Goal: Information Seeking & Learning: Learn about a topic

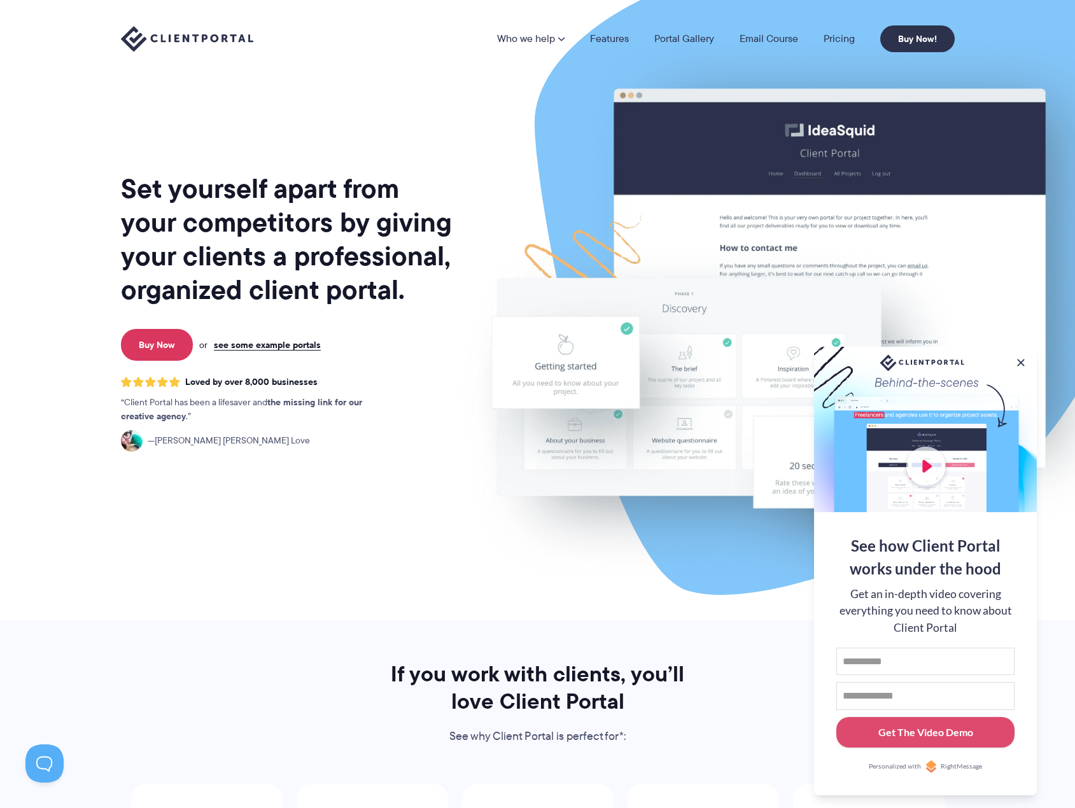
click at [839, 47] on nav "Who we help Who we help View pricing Agencies See how Client Portal can help gi…" at bounding box center [725, 38] width 457 height 27
click at [1021, 355] on button at bounding box center [1020, 362] width 15 height 15
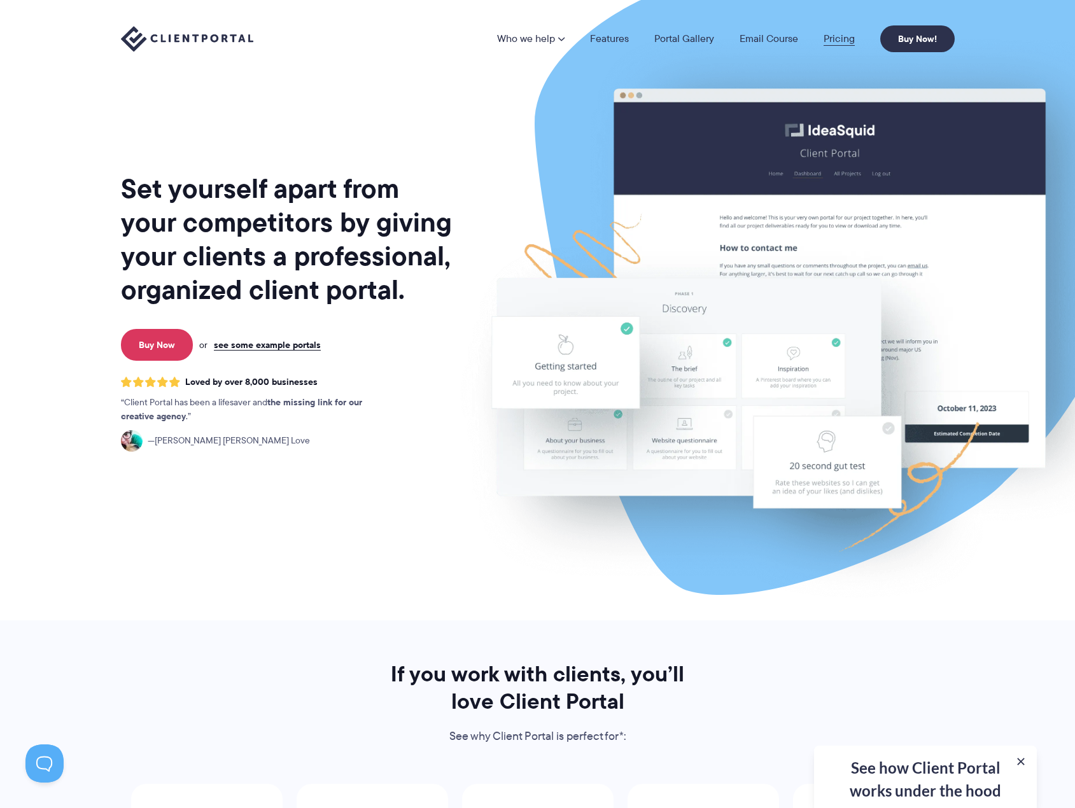
click at [833, 44] on link "Pricing" at bounding box center [838, 39] width 31 height 10
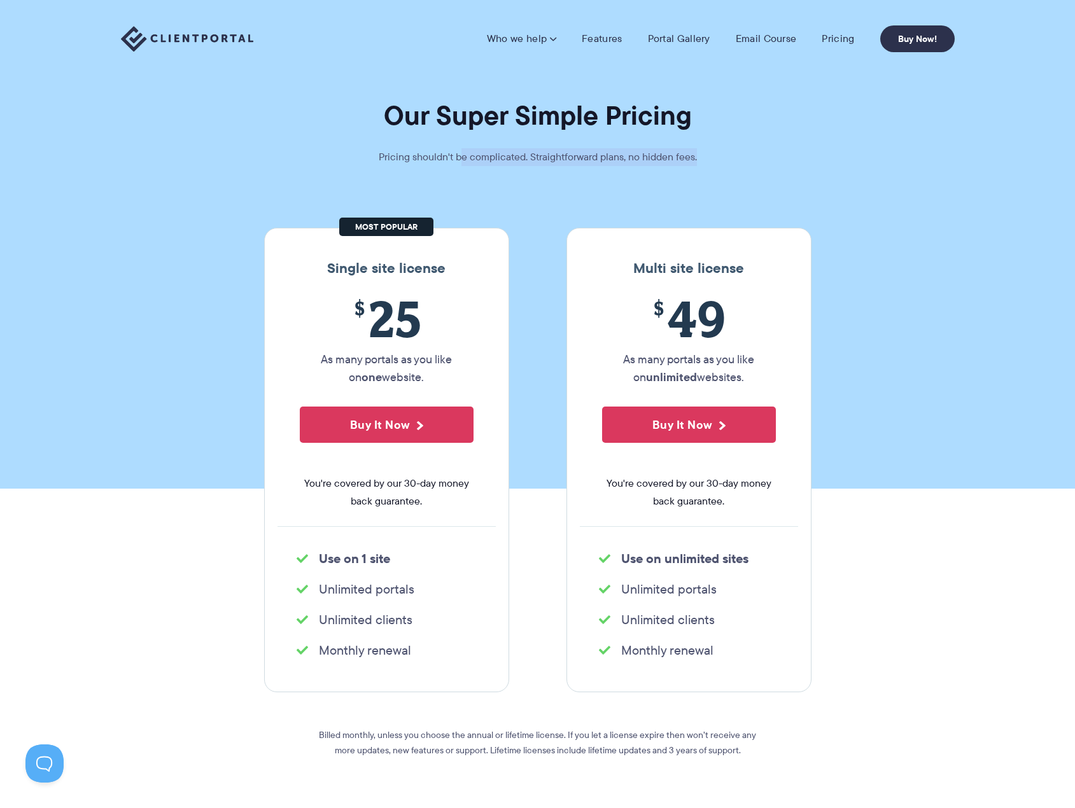
drag, startPoint x: 465, startPoint y: 157, endPoint x: 752, endPoint y: 161, distance: 286.9
click at [752, 161] on section "Our Super Simple Pricing Pricing shouldn't be complicated. Straightforward plan…" at bounding box center [537, 244] width 1075 height 489
click at [753, 161] on section "Our Super Simple Pricing Pricing shouldn't be complicated. Straightforward plan…" at bounding box center [537, 244] width 1075 height 489
click at [753, 158] on section "Our Super Simple Pricing Pricing shouldn't be complicated. Straightforward plan…" at bounding box center [537, 244] width 1075 height 489
drag, startPoint x: 683, startPoint y: 349, endPoint x: 727, endPoint y: 366, distance: 46.3
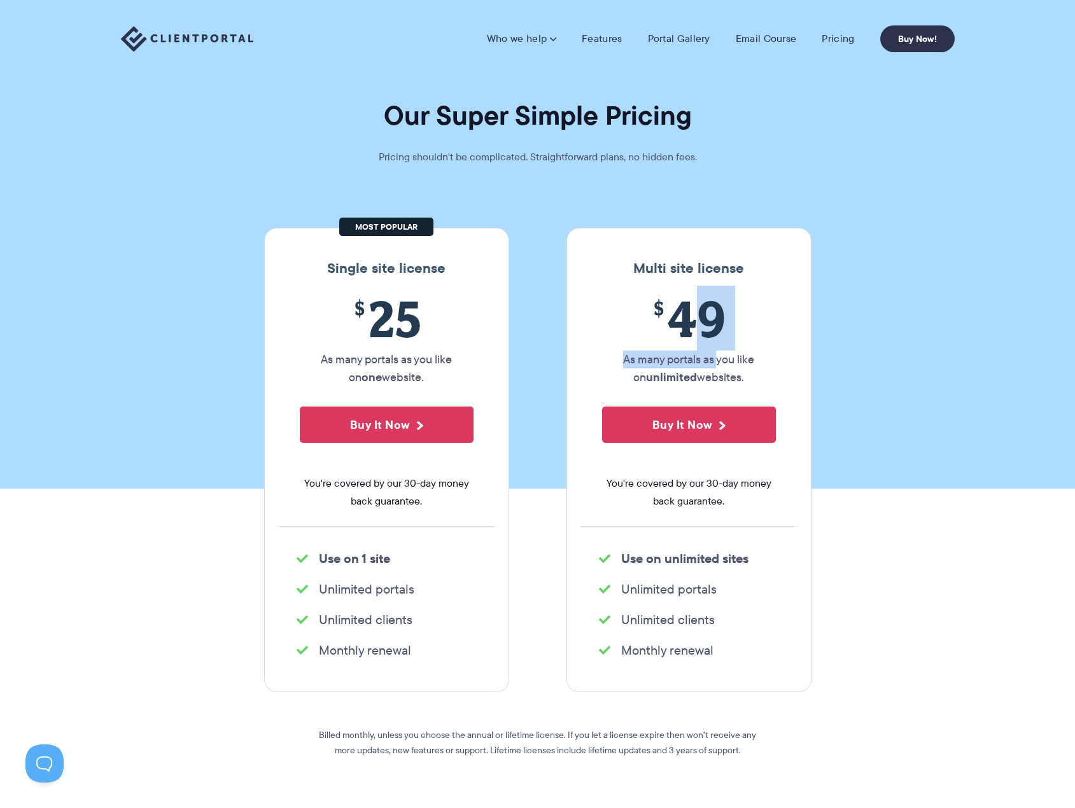
click at [718, 355] on div "$ 49 As many portals as you like on unlimited websites. Buy It Now You're cover…" at bounding box center [689, 407] width 218 height 237
click at [727, 426] on button "Buy It Now" at bounding box center [689, 425] width 174 height 36
click at [835, 36] on link "Pricing" at bounding box center [837, 38] width 32 height 13
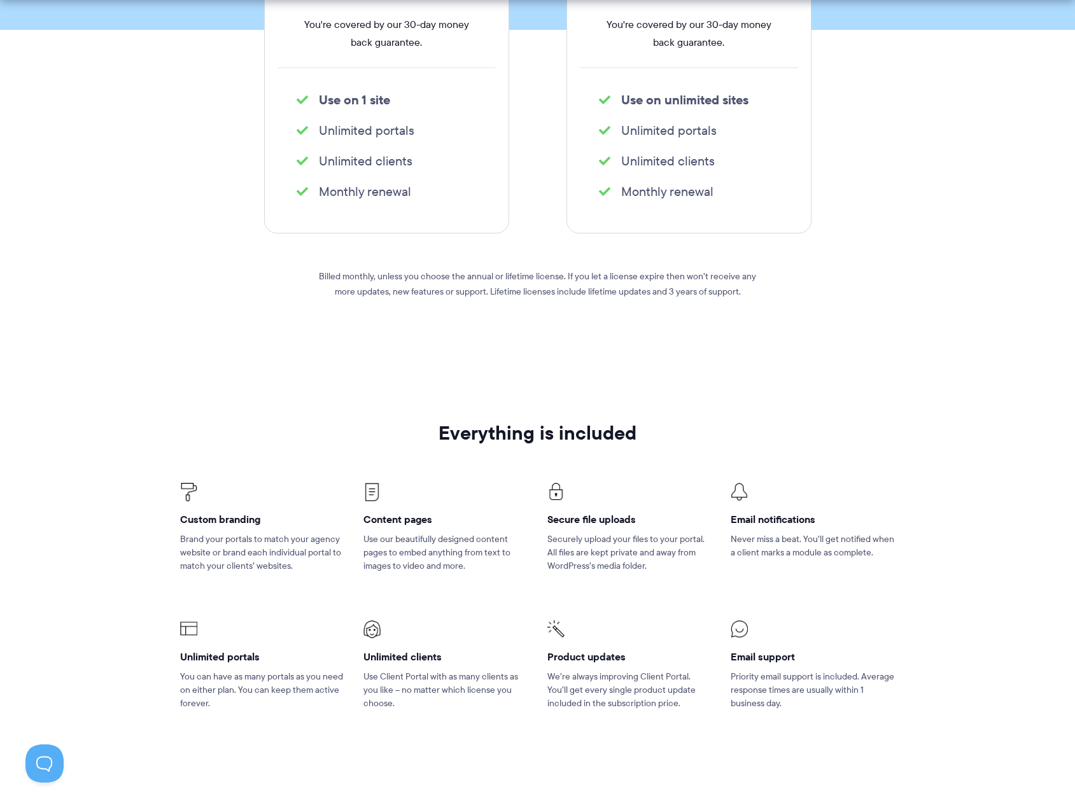
scroll to position [488, 0]
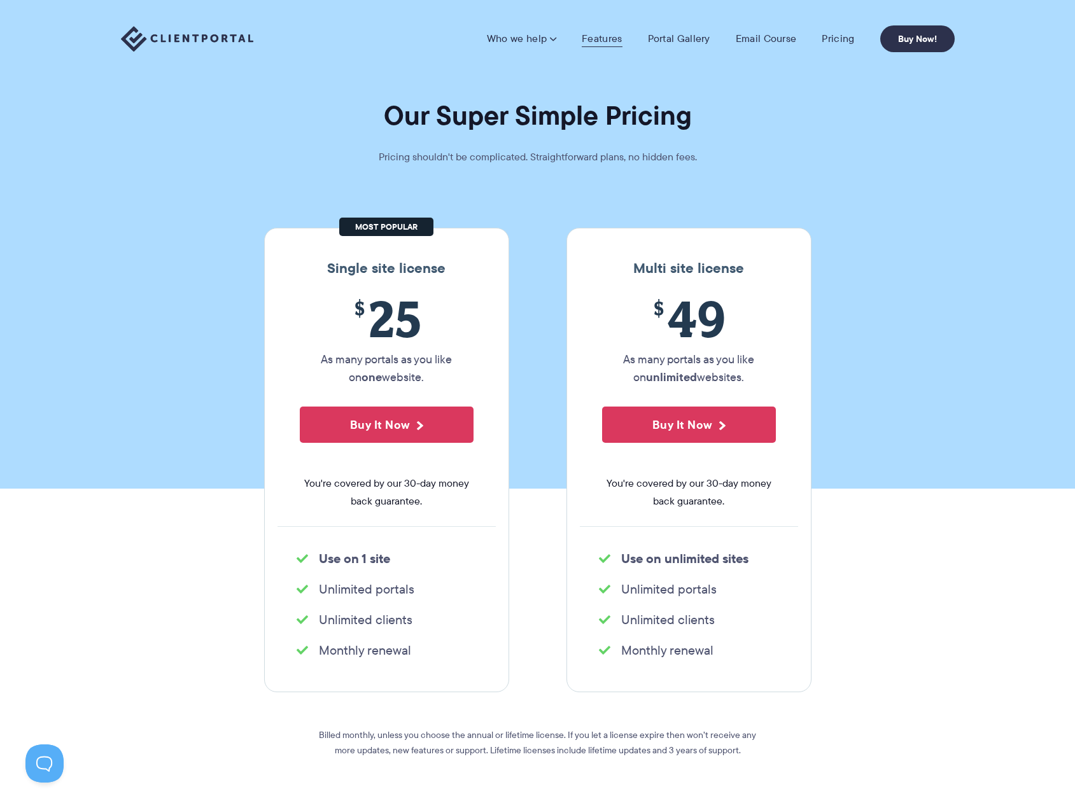
click at [609, 40] on link "Features" at bounding box center [601, 38] width 40 height 13
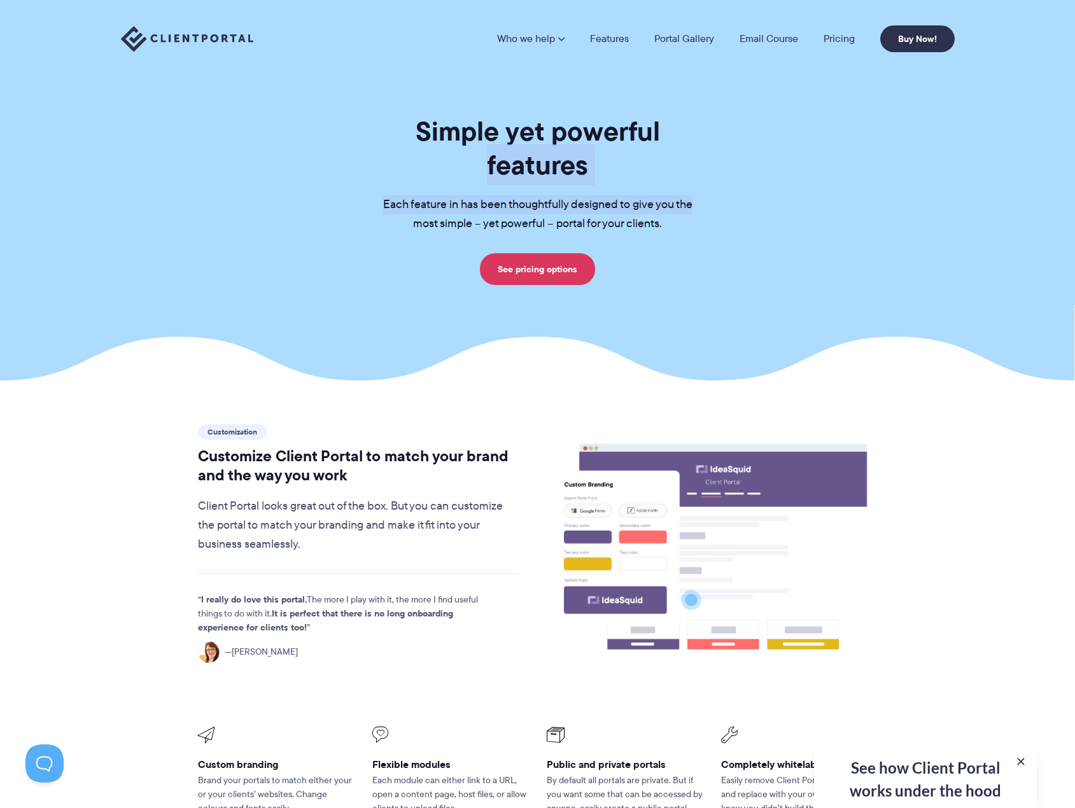
drag, startPoint x: 610, startPoint y: 146, endPoint x: 592, endPoint y: 210, distance: 66.2
click at [739, 152] on div "Simple yet powerful features Each feature in has been thoughtfully designed to …" at bounding box center [537, 200] width 865 height 170
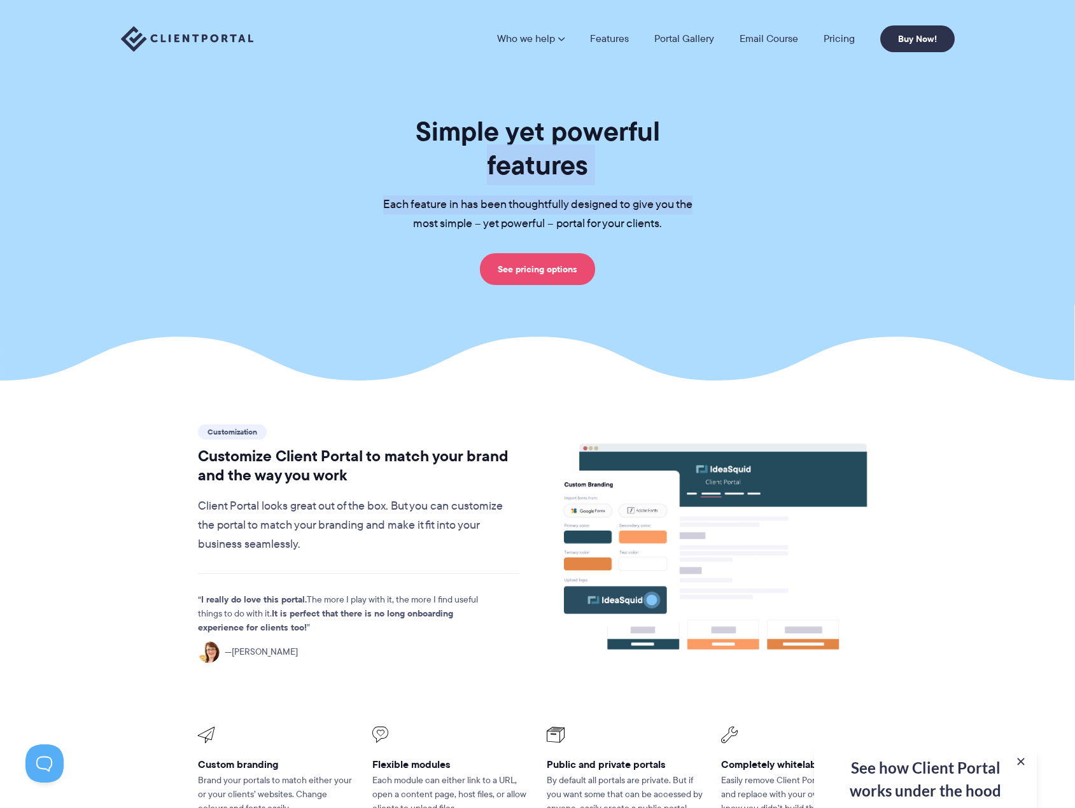
click at [560, 253] on link "See pricing options" at bounding box center [537, 269] width 115 height 32
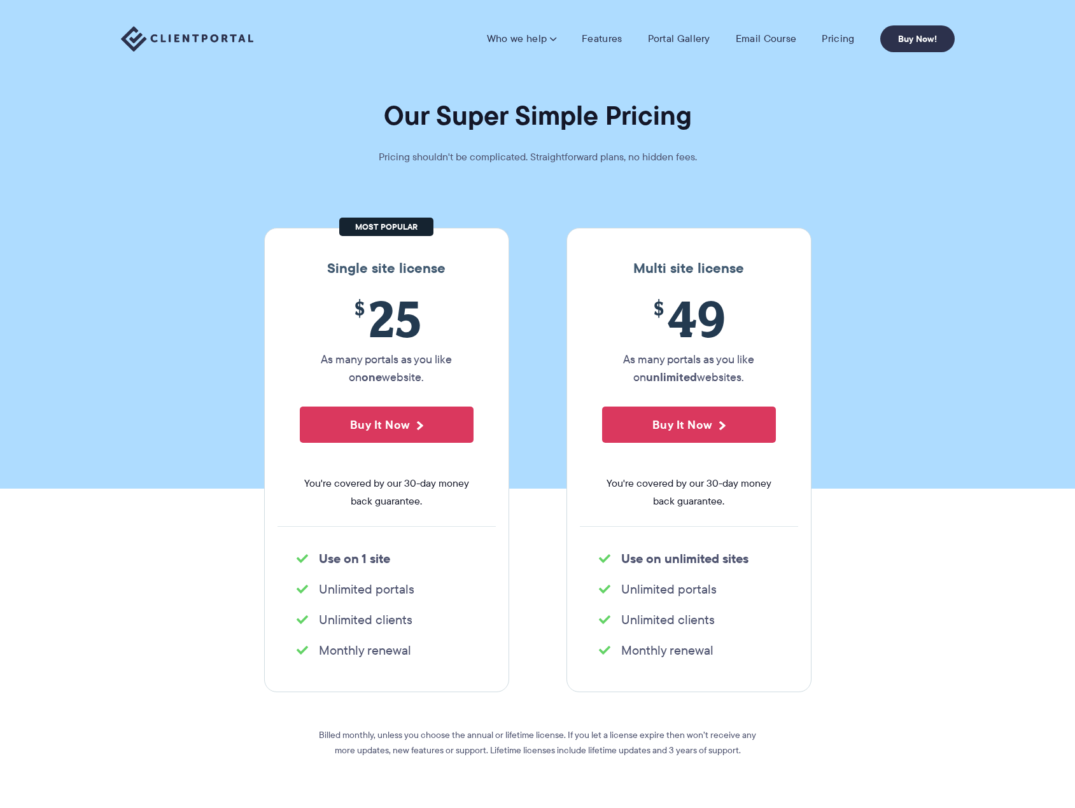
click at [540, 50] on nav "Who we help Who we help View pricing Agencies See how Client Portal can help gi…" at bounding box center [721, 38] width 468 height 27
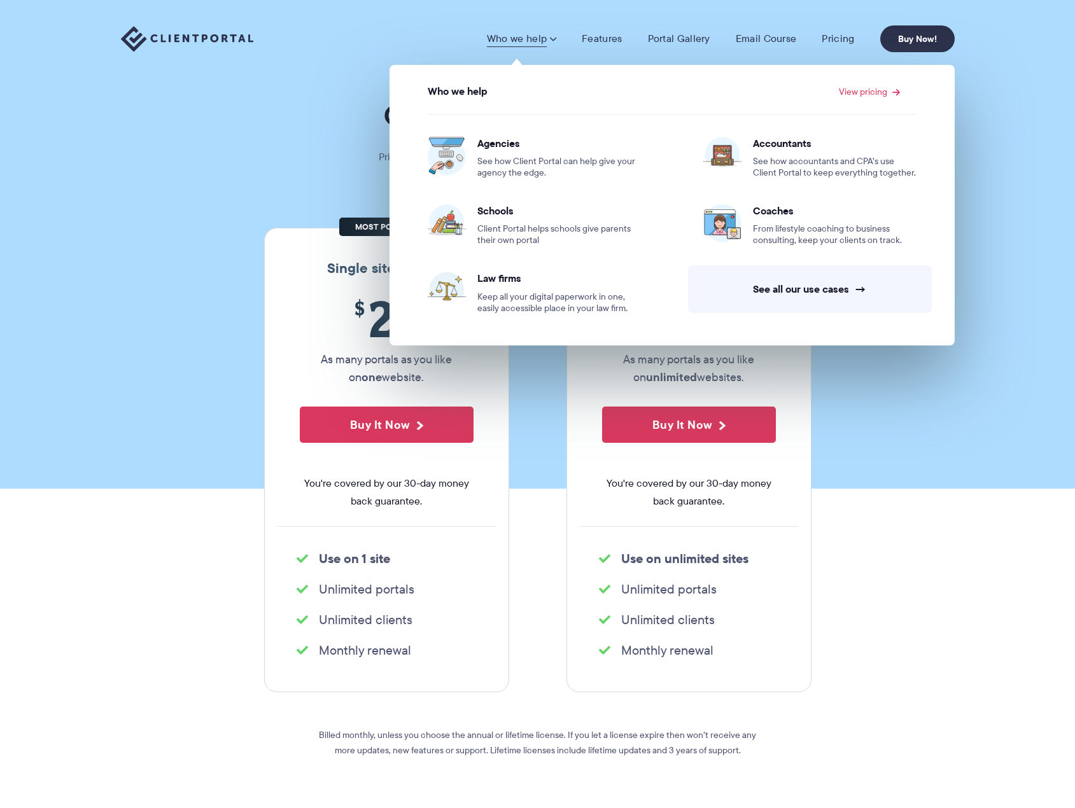
click at [534, 36] on link "Who we help" at bounding box center [521, 38] width 69 height 13
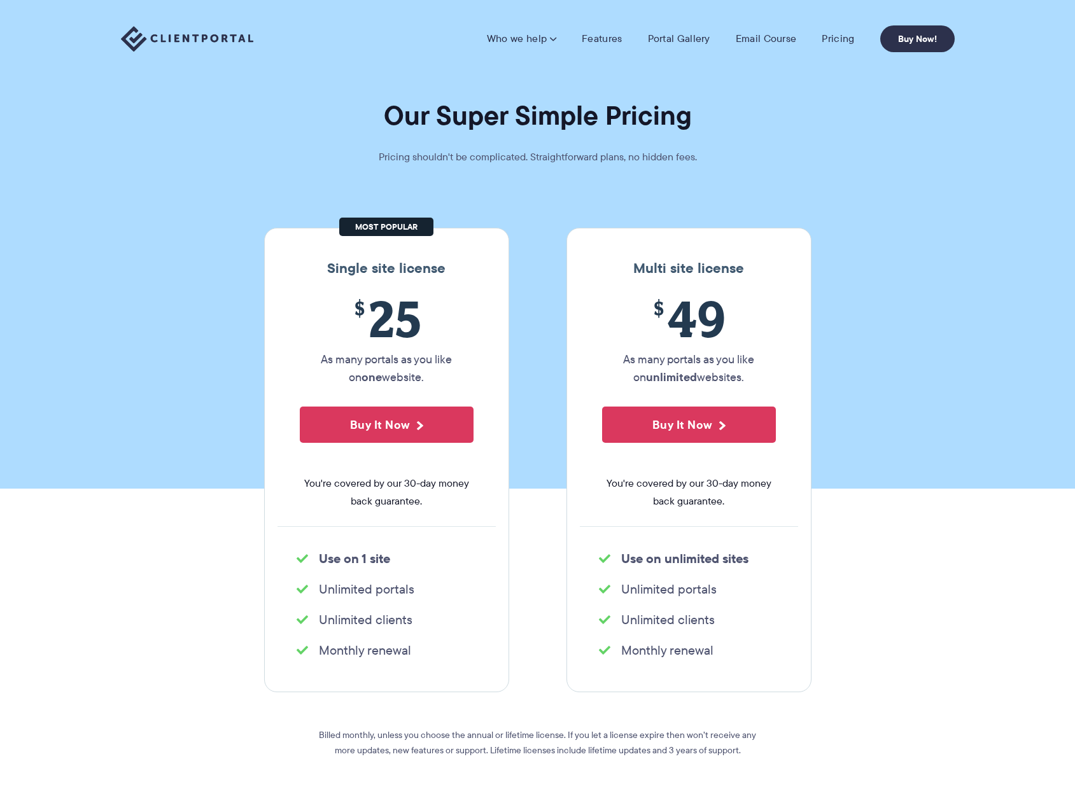
click at [534, 36] on link "Who we help" at bounding box center [521, 38] width 69 height 13
click at [590, 40] on link "Features" at bounding box center [601, 38] width 40 height 13
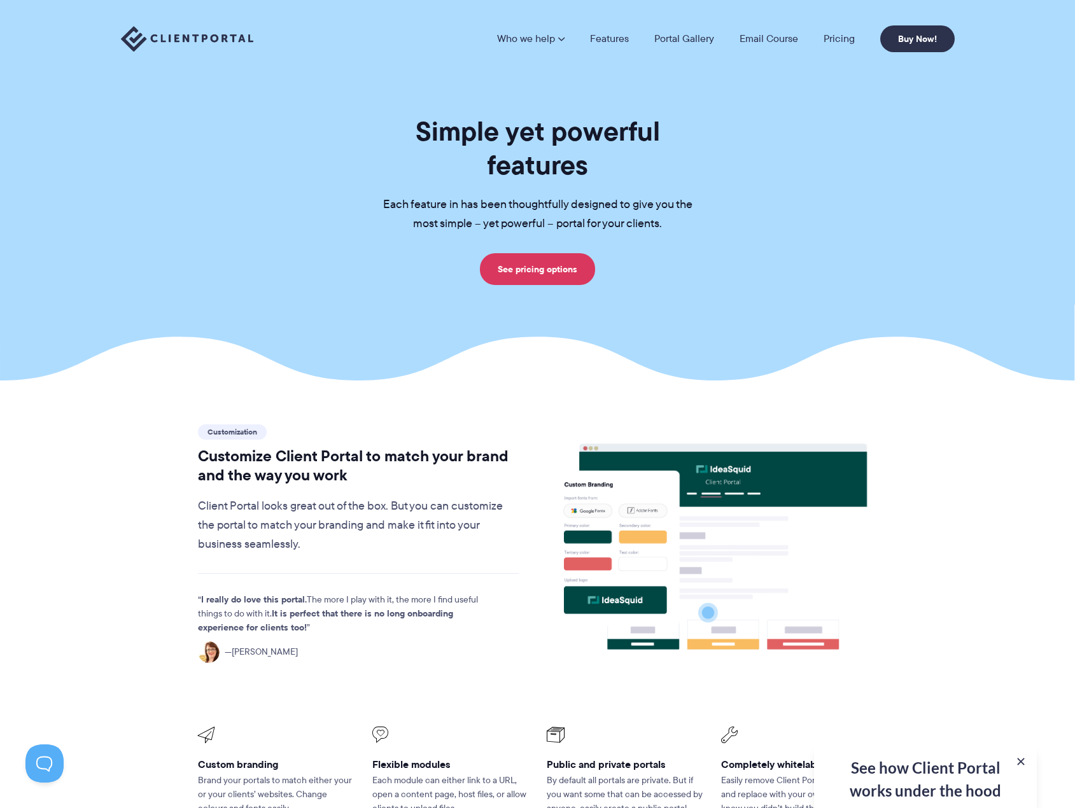
click at [908, 781] on div "See how Client Portal works under the hood Get an in-depth video covering every…" at bounding box center [925, 777] width 223 height 62
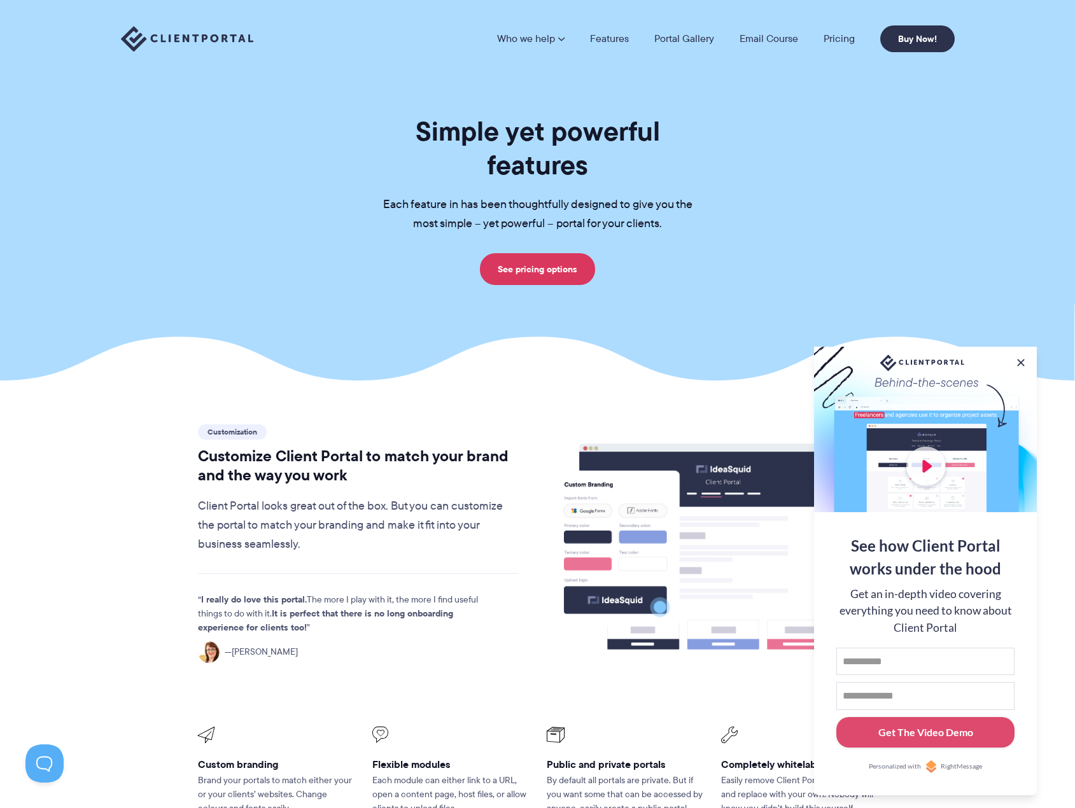
click at [1020, 360] on button at bounding box center [1020, 362] width 13 height 13
